Goal: Entertainment & Leisure: Consume media (video, audio)

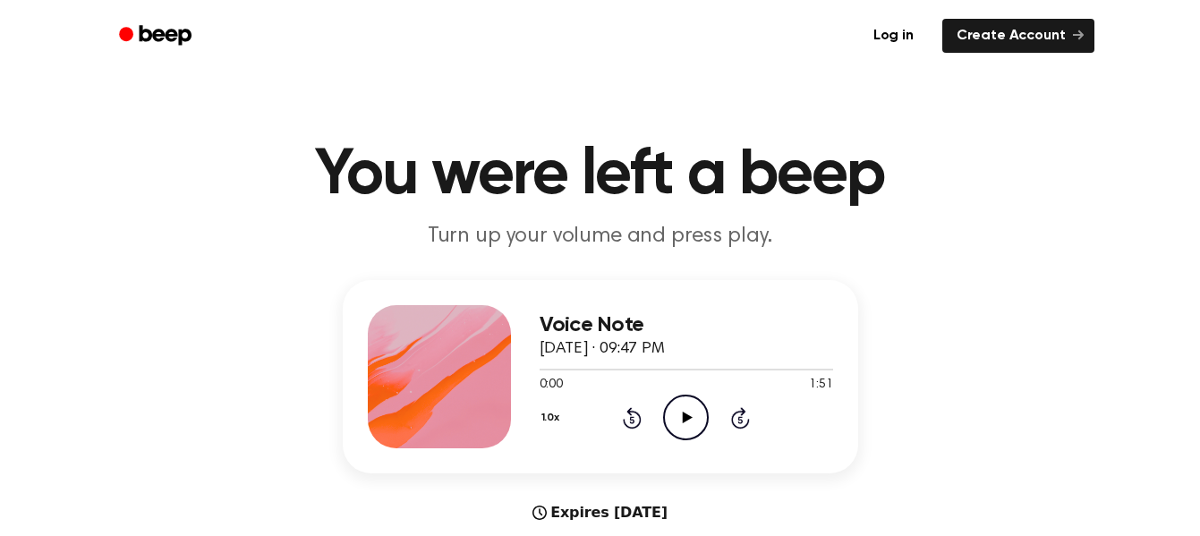
click at [671, 422] on icon "Play Audio" at bounding box center [686, 417] width 46 height 46
click at [683, 423] on icon at bounding box center [686, 417] width 8 height 12
click at [676, 428] on icon "Play Audio" at bounding box center [686, 417] width 46 height 46
click at [683, 422] on icon at bounding box center [686, 417] width 8 height 12
click at [679, 407] on icon "Play Audio" at bounding box center [686, 417] width 46 height 46
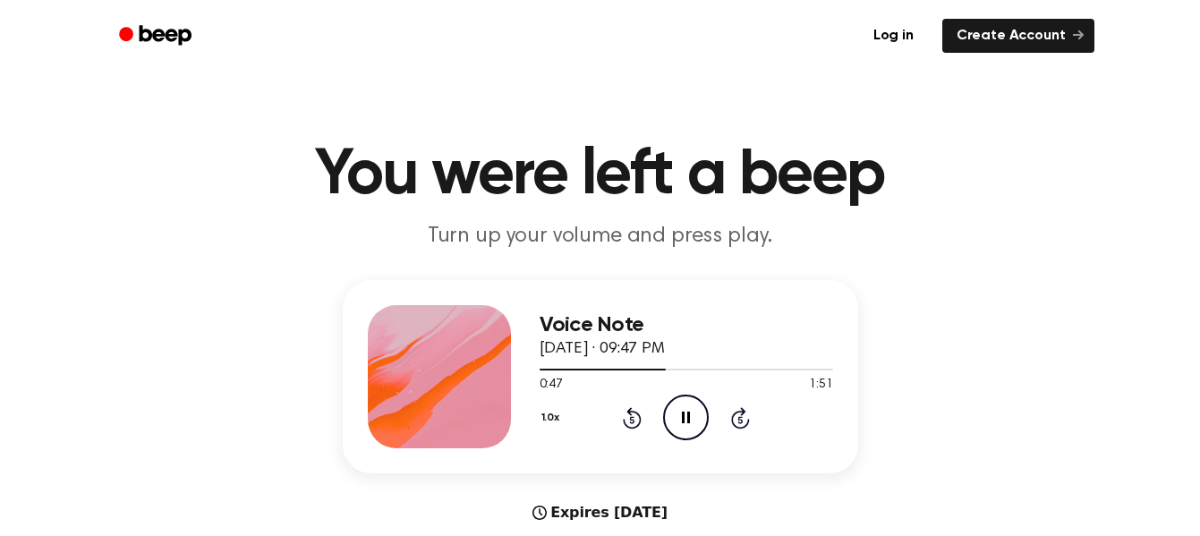
click at [591, 364] on div at bounding box center [685, 368] width 293 height 14
click at [601, 362] on div at bounding box center [685, 368] width 293 height 14
click at [595, 365] on div at bounding box center [685, 368] width 293 height 14
click at [657, 371] on div at bounding box center [685, 368] width 293 height 14
click at [583, 369] on div at bounding box center [614, 370] width 150 height 2
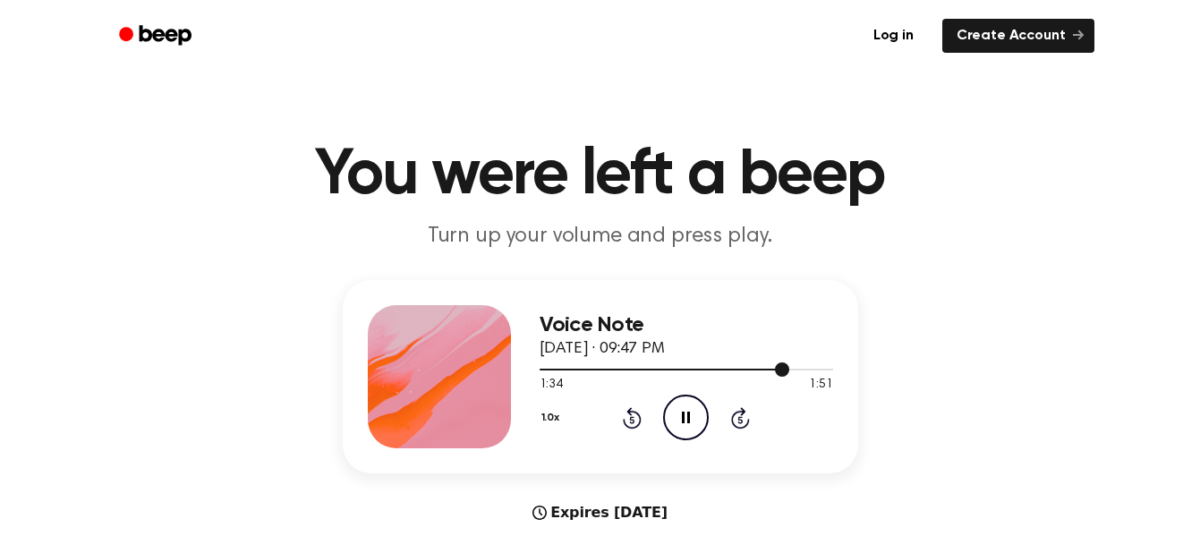
click at [683, 371] on div at bounding box center [685, 368] width 293 height 14
